Goal: Task Accomplishment & Management: Manage account settings

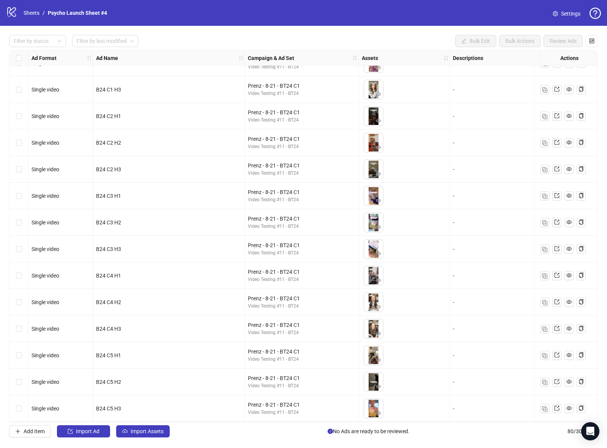
scroll to position [1734, 0]
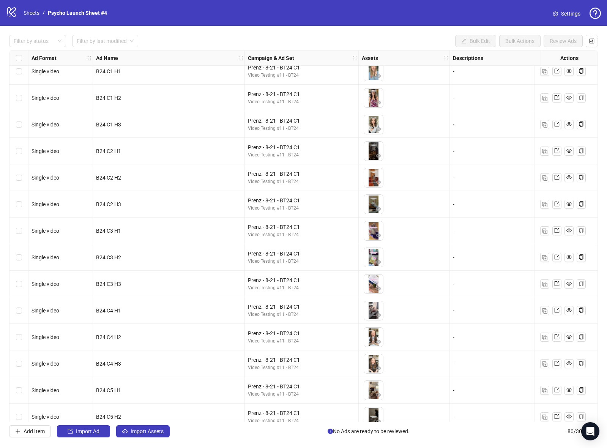
click at [9, 15] on icon "logo/logo-mobile" at bounding box center [11, 11] width 11 height 11
click at [10, 11] on icon "logo/logo-mobile" at bounding box center [11, 11] width 11 height 11
click at [600, 13] on icon "question-circle" at bounding box center [594, 13] width 11 height 11
click at [565, 12] on span "Settings" at bounding box center [570, 13] width 19 height 8
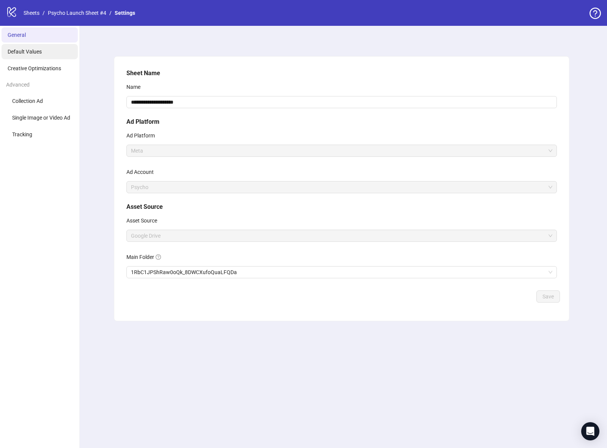
click at [35, 56] on li "Default Values" at bounding box center [40, 51] width 76 height 15
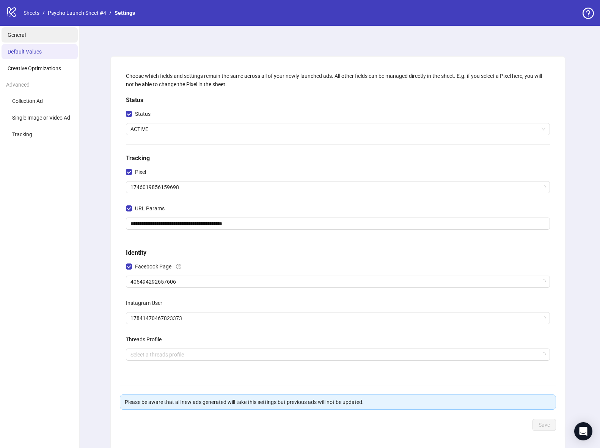
click at [29, 34] on li "General" at bounding box center [40, 34] width 76 height 15
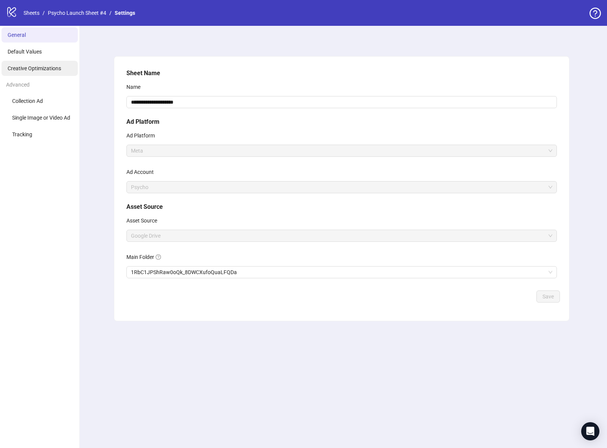
click at [49, 72] on li "Creative Optimizations" at bounding box center [40, 68] width 76 height 15
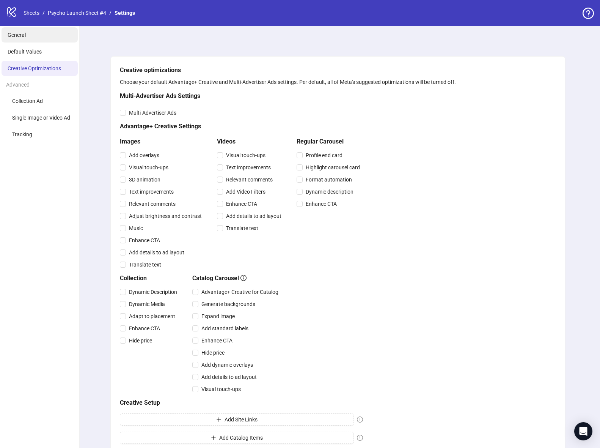
click at [47, 35] on li "General" at bounding box center [40, 34] width 76 height 15
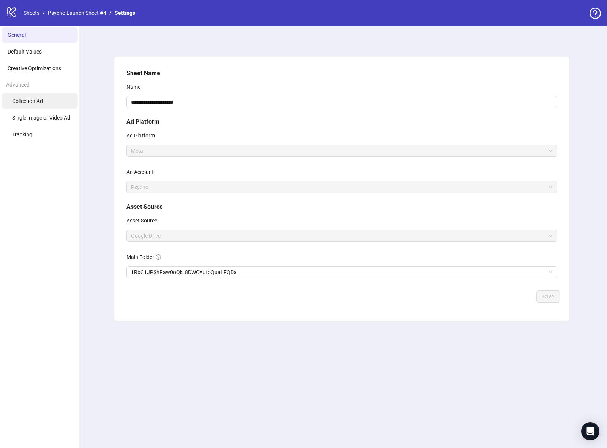
click at [43, 108] on li "Collection Ad" at bounding box center [40, 100] width 76 height 15
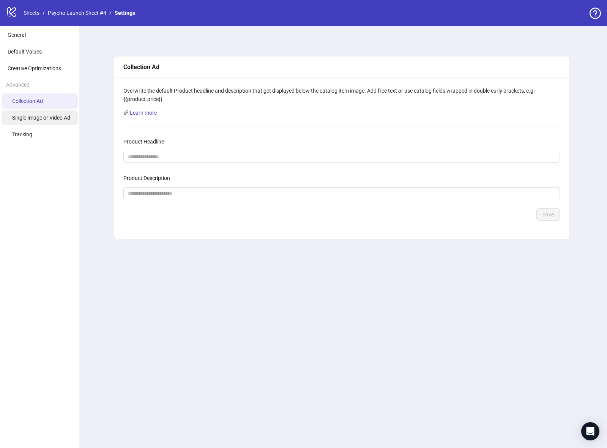
click at [45, 123] on li "Single Image or Video Ad" at bounding box center [40, 117] width 76 height 15
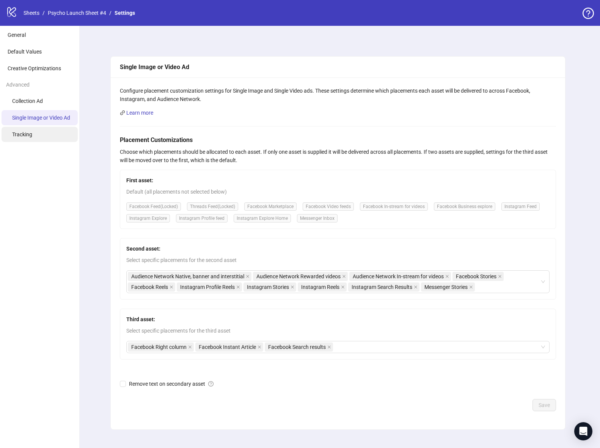
click at [45, 140] on li "Tracking" at bounding box center [40, 134] width 76 height 15
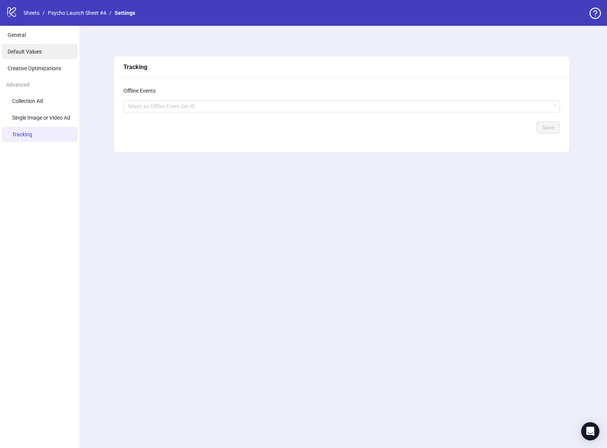
click at [36, 57] on li "Default Values" at bounding box center [40, 51] width 76 height 15
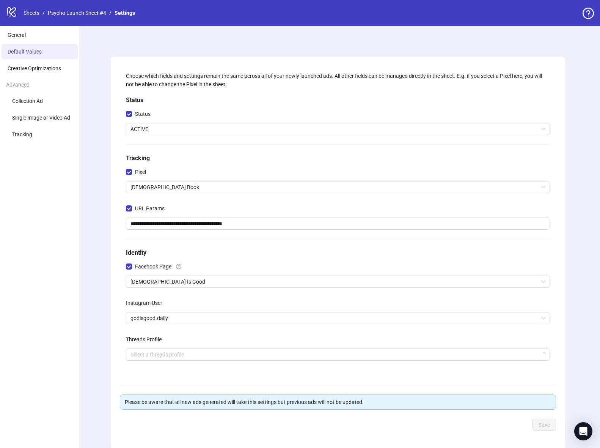
click at [33, 47] on li "Default Values" at bounding box center [40, 51] width 76 height 15
click at [36, 38] on li "General" at bounding box center [40, 34] width 76 height 15
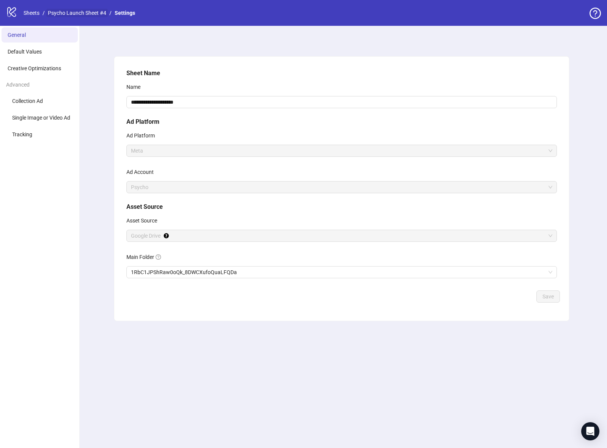
click at [74, 15] on link "Psycho Launch Sheet #4" at bounding box center [76, 13] width 61 height 8
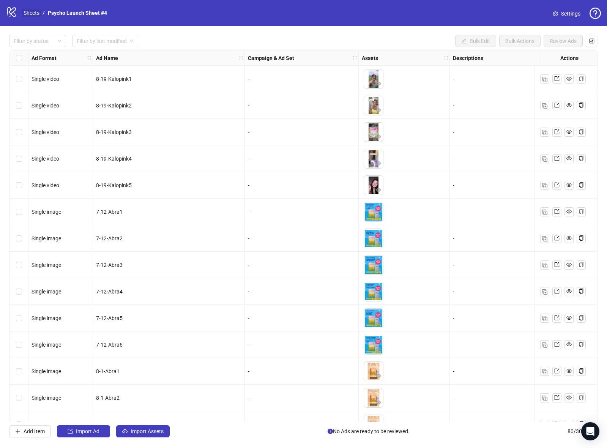
click at [39, 13] on link "Sheets" at bounding box center [31, 13] width 19 height 8
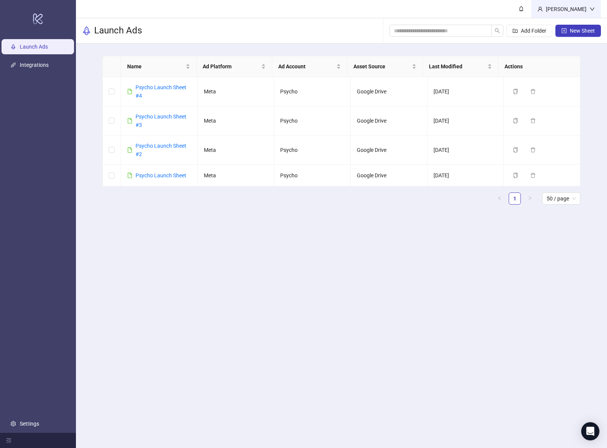
click at [564, 11] on div "Erica Thomas" at bounding box center [566, 9] width 47 height 8
click at [39, 423] on link "Settings" at bounding box center [29, 423] width 19 height 6
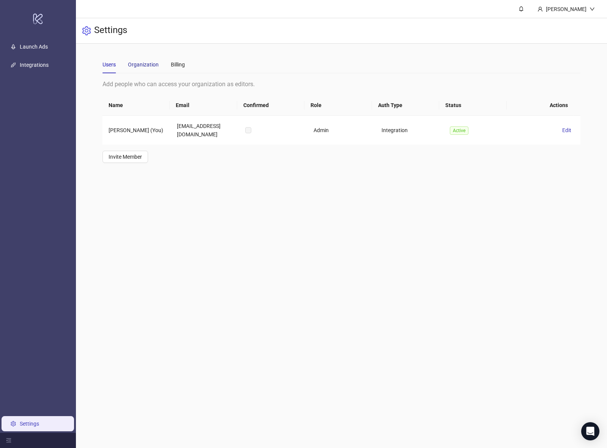
click at [139, 68] on div "Organization" at bounding box center [143, 64] width 31 height 8
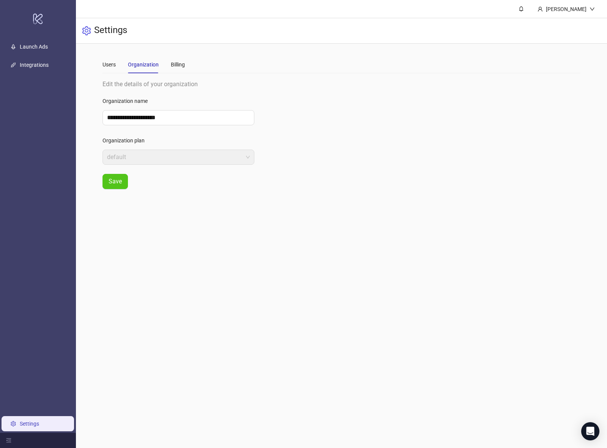
click at [170, 66] on div "Users Organization Billing" at bounding box center [143, 64] width 82 height 17
click at [181, 66] on div "Billing" at bounding box center [178, 64] width 14 height 8
